Goal: Entertainment & Leisure: Consume media (video, audio)

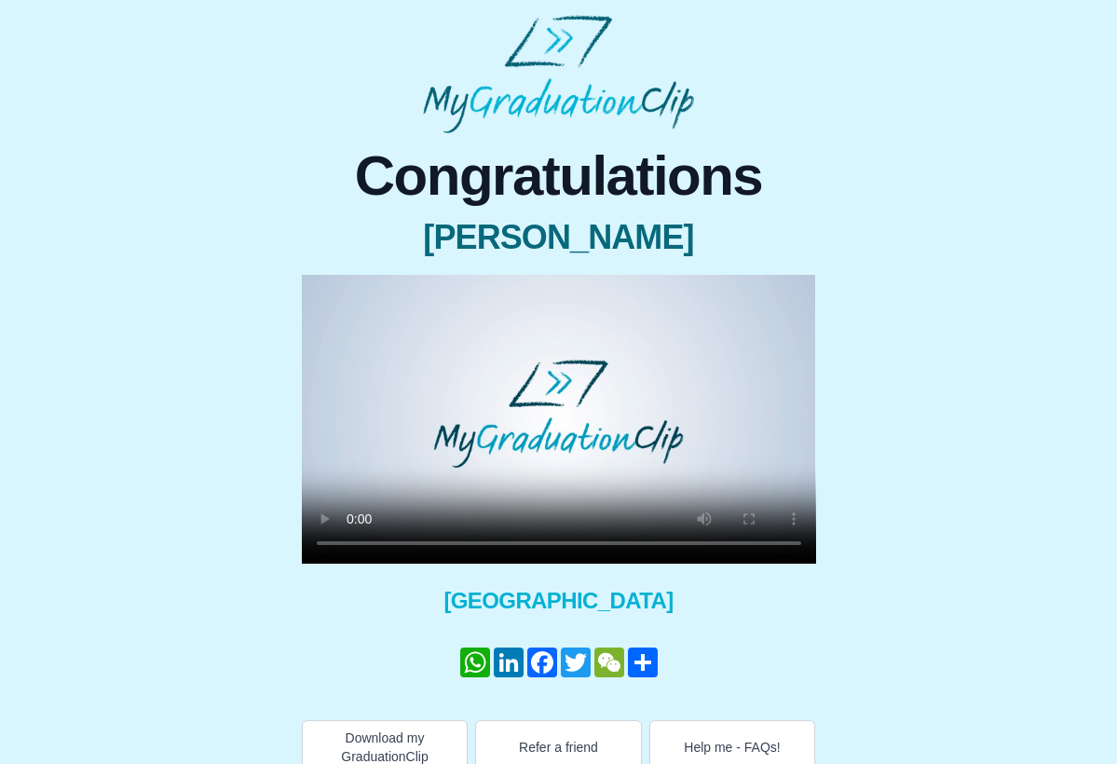
click at [328, 293] on video at bounding box center [559, 419] width 514 height 289
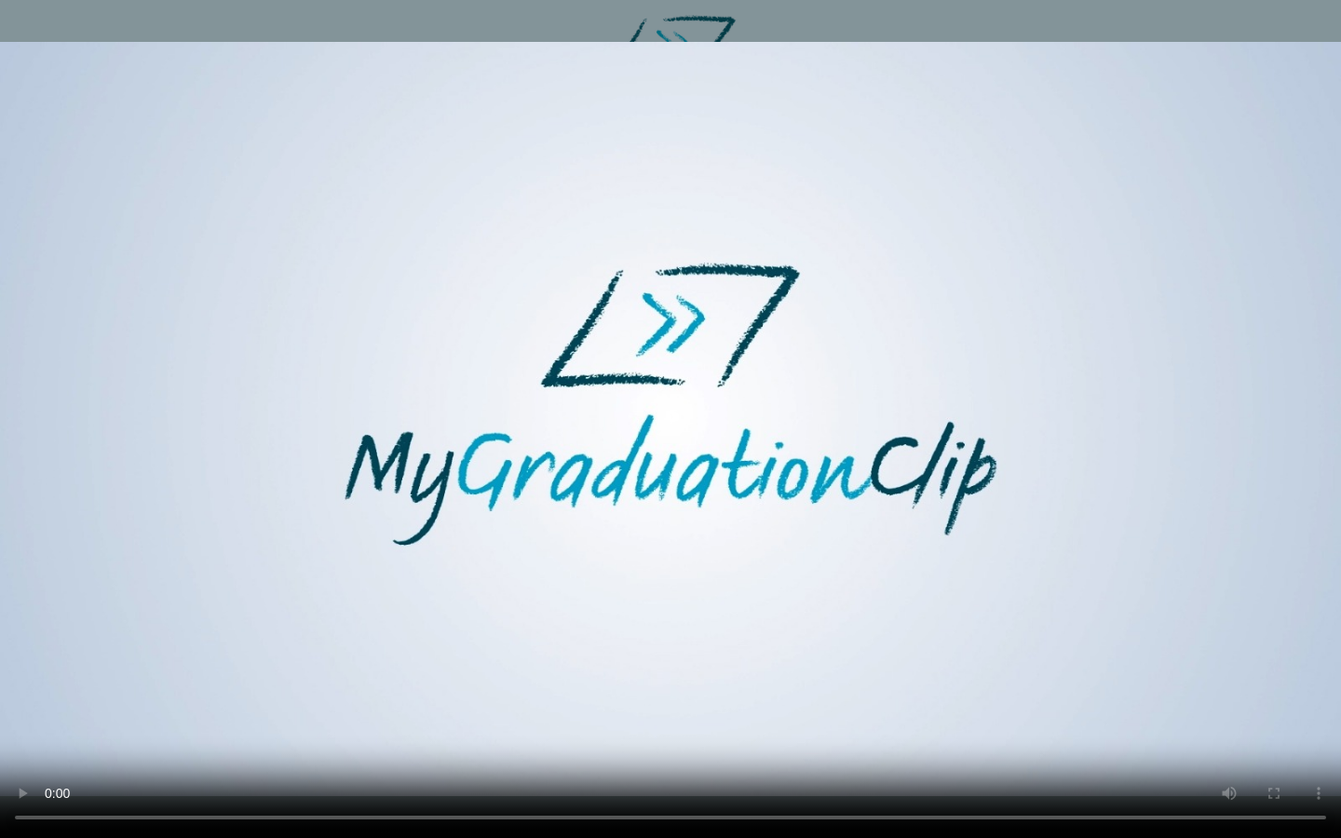
click at [670, 763] on video at bounding box center [670, 419] width 1341 height 838
click at [627, 763] on video at bounding box center [670, 419] width 1341 height 838
click at [676, 763] on video at bounding box center [670, 419] width 1341 height 838
click at [618, 763] on video at bounding box center [670, 419] width 1341 height 838
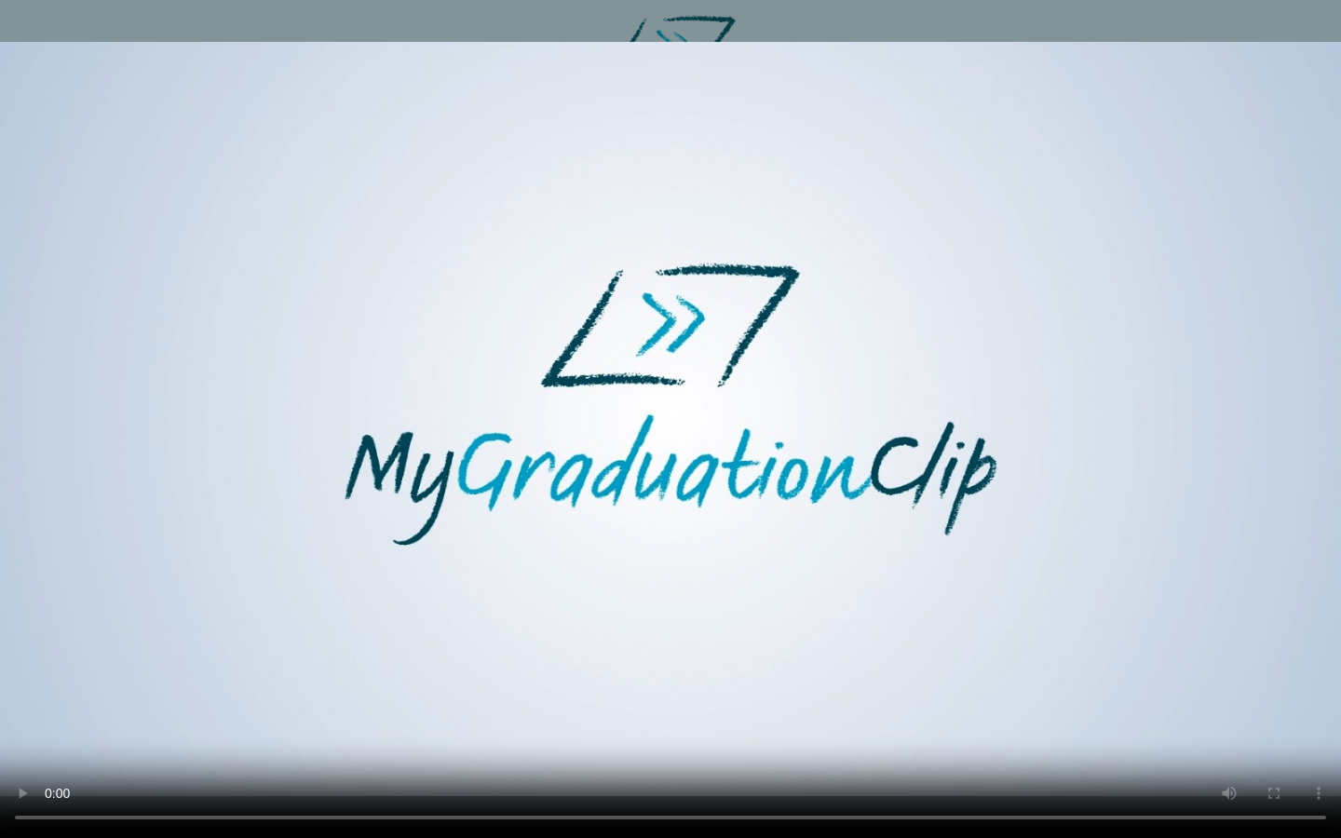
click at [618, 763] on video at bounding box center [670, 419] width 1341 height 838
click at [666, 763] on video at bounding box center [670, 419] width 1341 height 838
click at [508, 763] on video at bounding box center [670, 419] width 1341 height 838
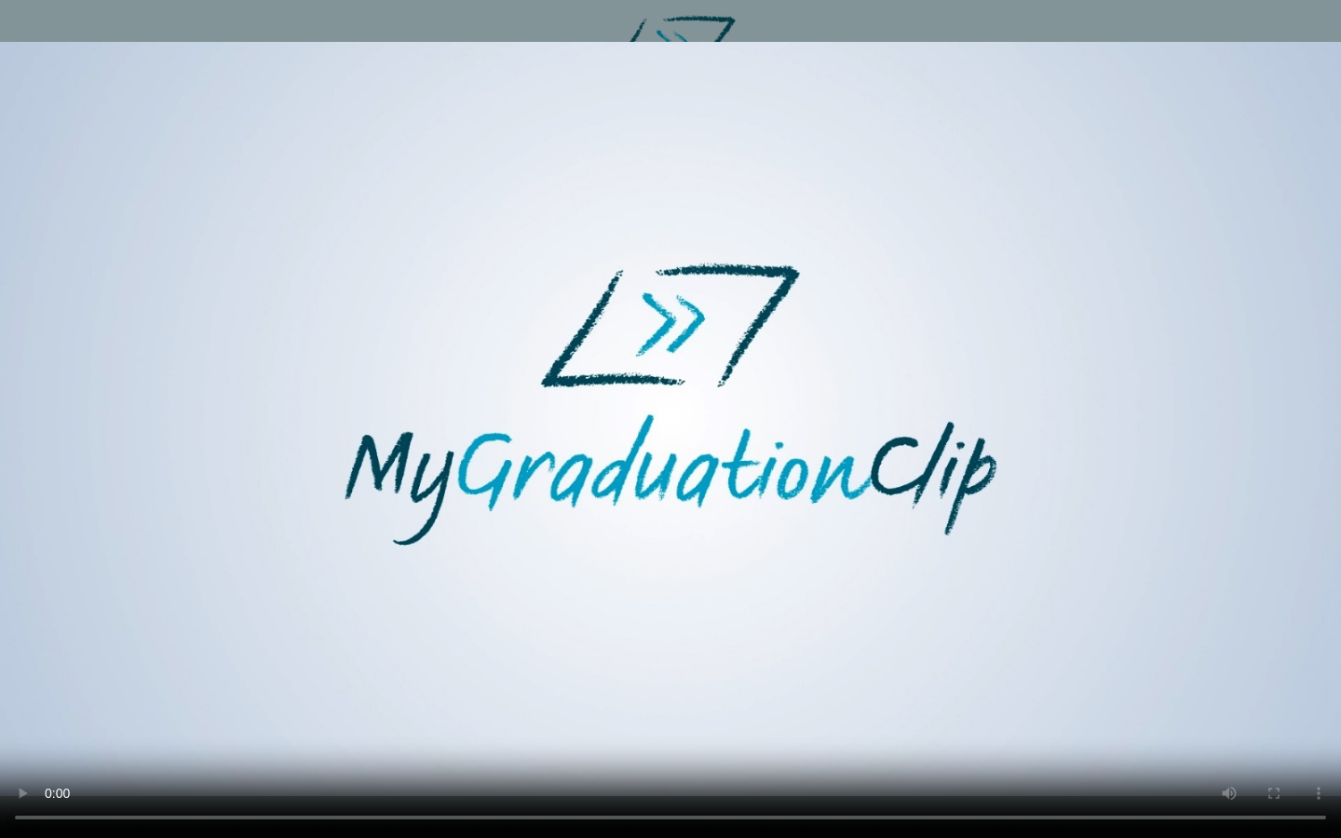
click at [497, 763] on video at bounding box center [670, 419] width 1341 height 838
click at [666, 763] on video at bounding box center [670, 419] width 1341 height 838
click at [662, 763] on video at bounding box center [670, 419] width 1341 height 838
click at [670, 759] on video at bounding box center [670, 419] width 1341 height 838
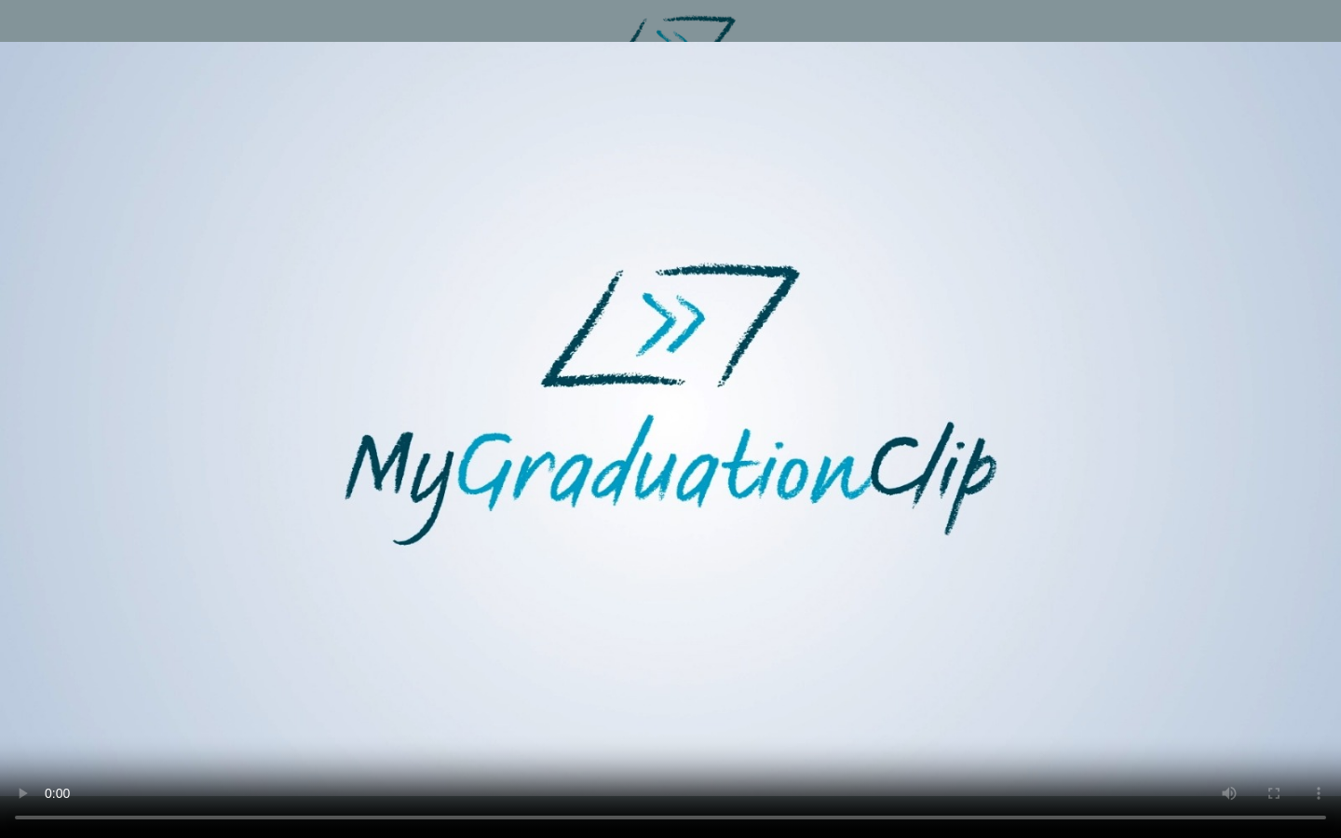
click at [670, 760] on video at bounding box center [670, 419] width 1341 height 838
click at [834, 763] on video at bounding box center [670, 419] width 1341 height 838
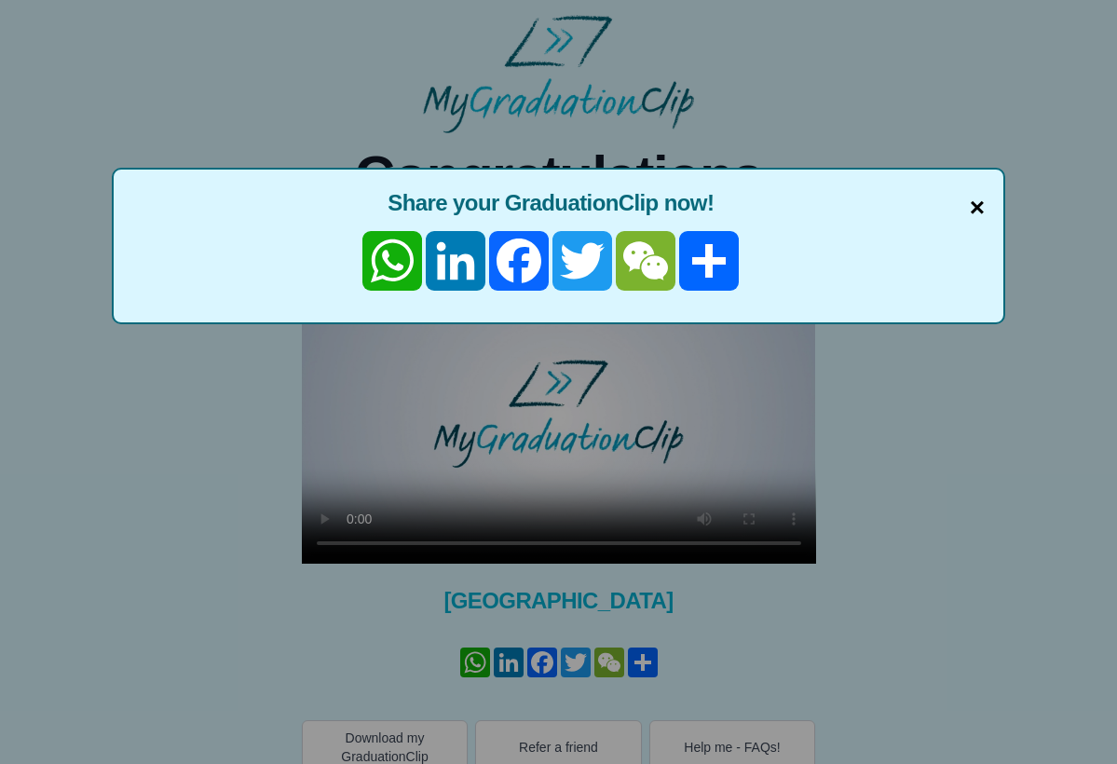
click at [981, 204] on span "×" at bounding box center [977, 207] width 15 height 39
